Goal: Task Accomplishment & Management: Complete application form

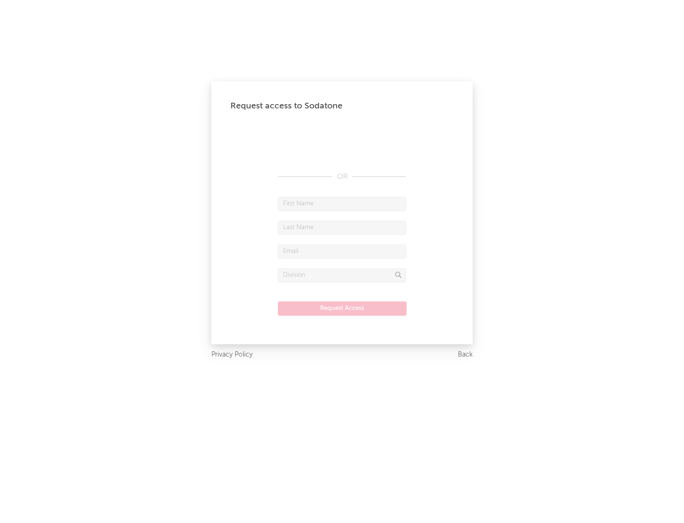
click at [342, 203] on input "text" at bounding box center [342, 204] width 128 height 14
type input "[PERSON_NAME]"
click at [342, 227] on input "text" at bounding box center [342, 227] width 128 height 14
type input "[PERSON_NAME]"
click at [342, 251] on input "text" at bounding box center [342, 251] width 128 height 14
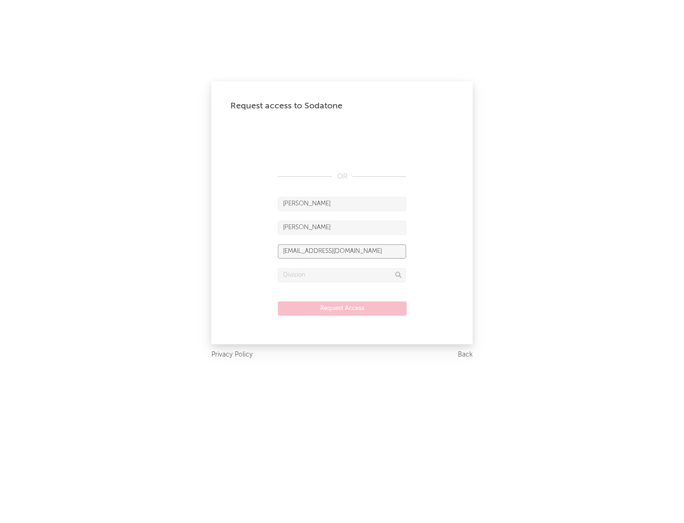
type input "[EMAIL_ADDRESS][DOMAIN_NAME]"
click at [342, 275] on input "text" at bounding box center [342, 275] width 128 height 14
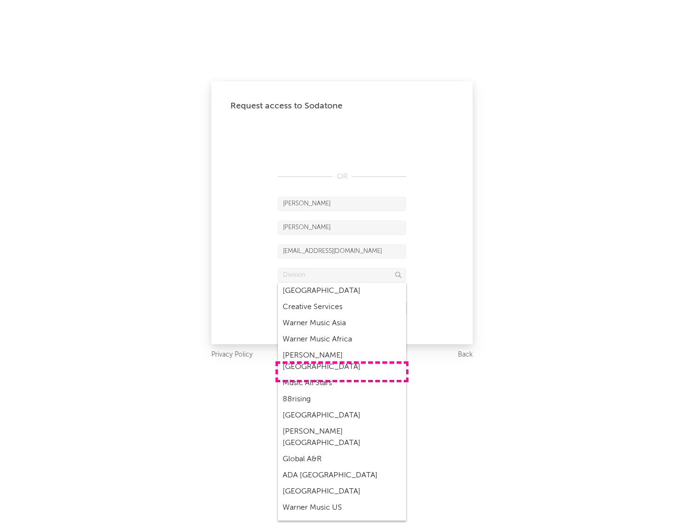
click at [342, 375] on div "Music All Stars" at bounding box center [342, 383] width 128 height 16
type input "Music All Stars"
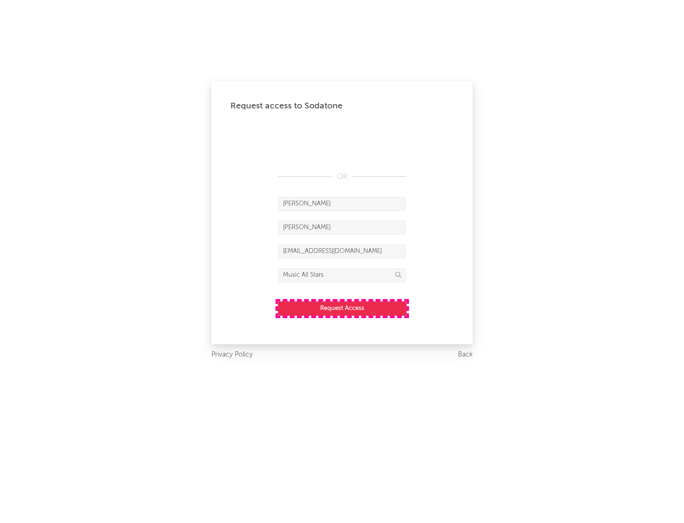
click at [342, 308] on button "Request Access" at bounding box center [342, 308] width 129 height 14
